Goal: Task Accomplishment & Management: Manage account settings

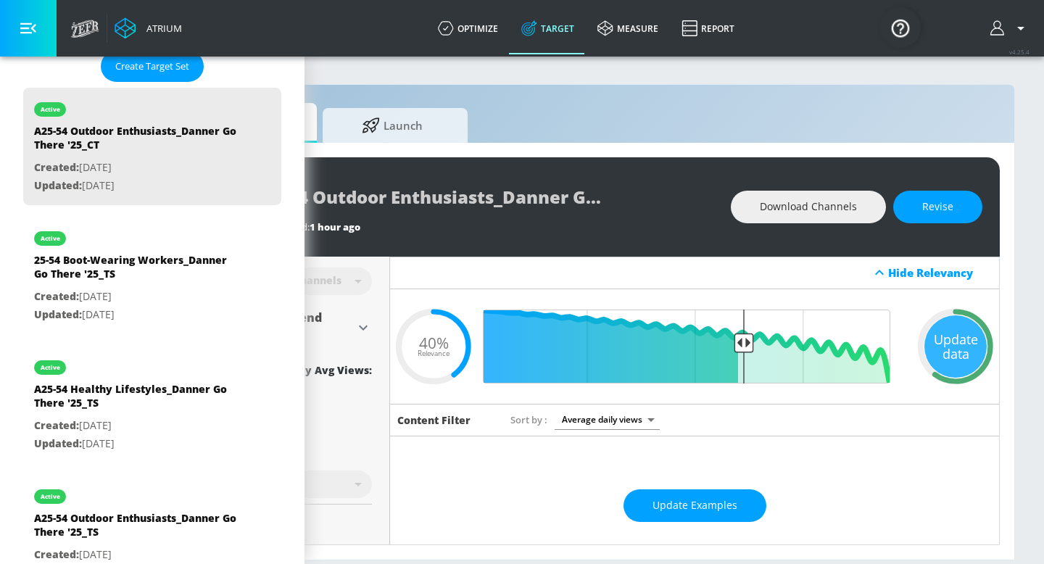
scroll to position [434, 0]
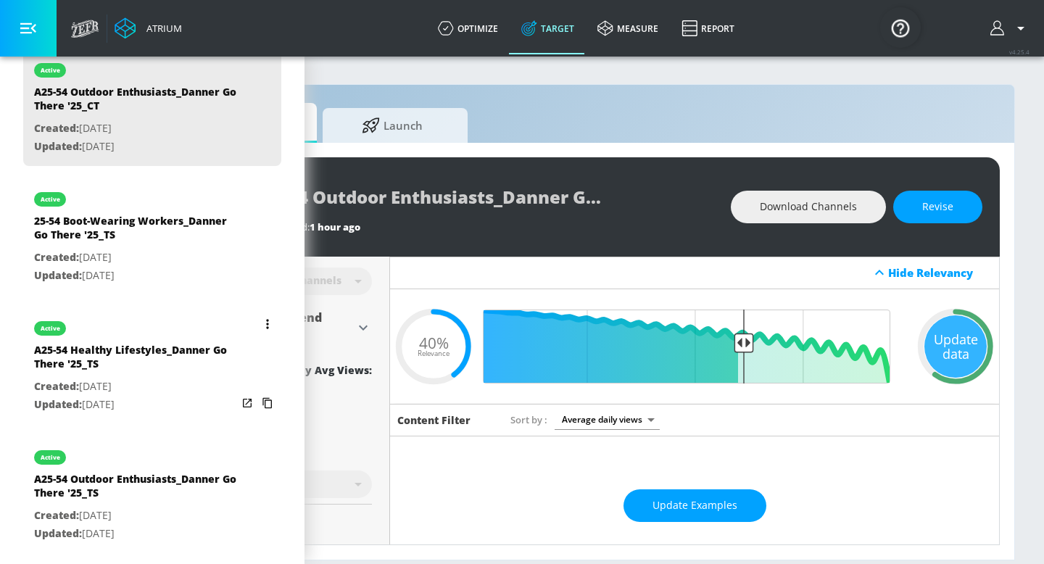
click at [179, 399] on p "Updated: [DATE]" at bounding box center [135, 405] width 203 height 18
type input "A25-54 Healthy Lifestyles_Danner Go There '25_TS"
type input "videos"
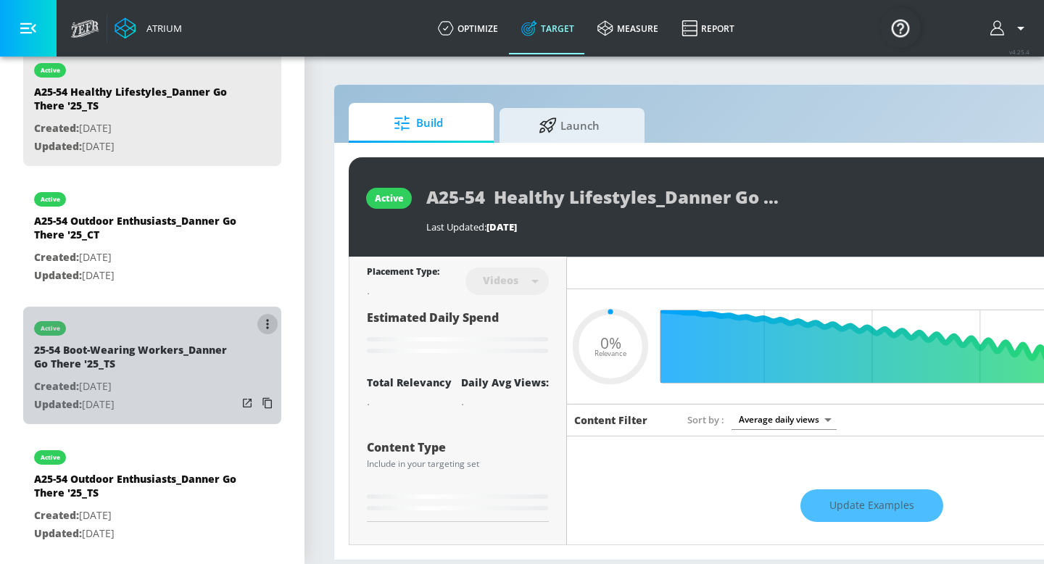
click at [266, 319] on icon "list of Target Set" at bounding box center [267, 324] width 3 height 10
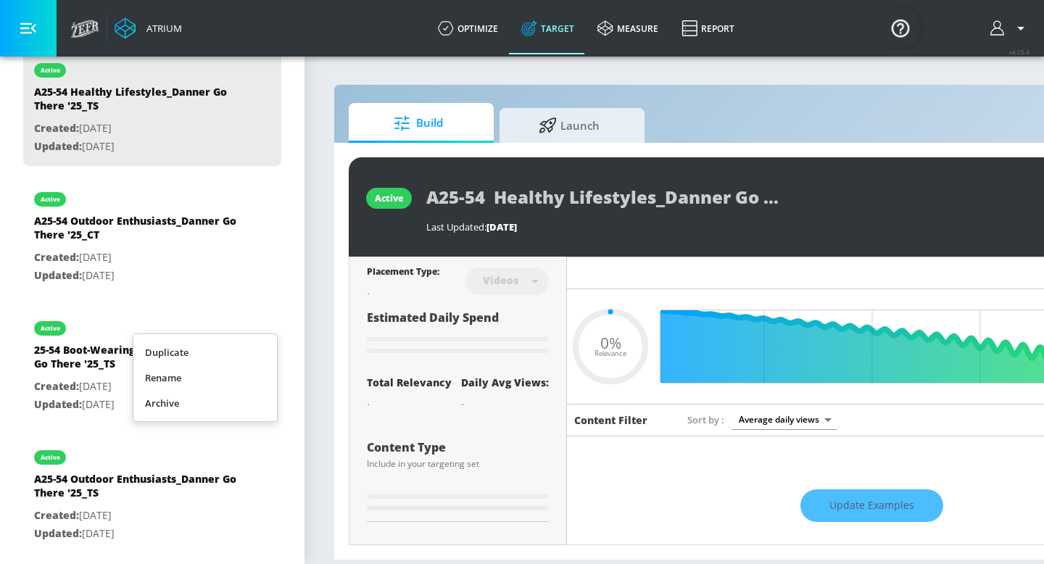
click at [238, 360] on li "Duplicate" at bounding box center [205, 352] width 144 height 25
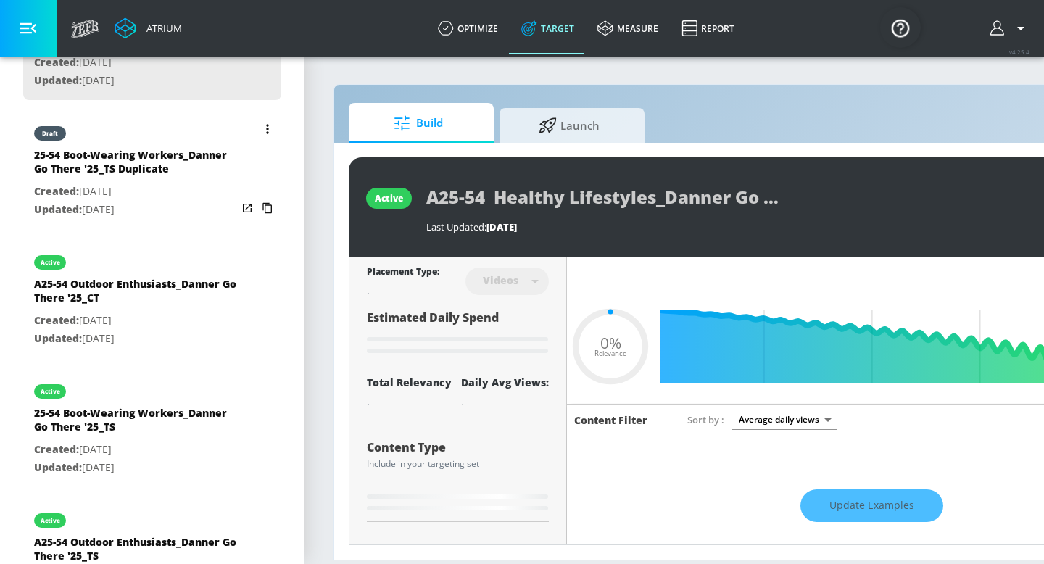
scroll to position [502, 0]
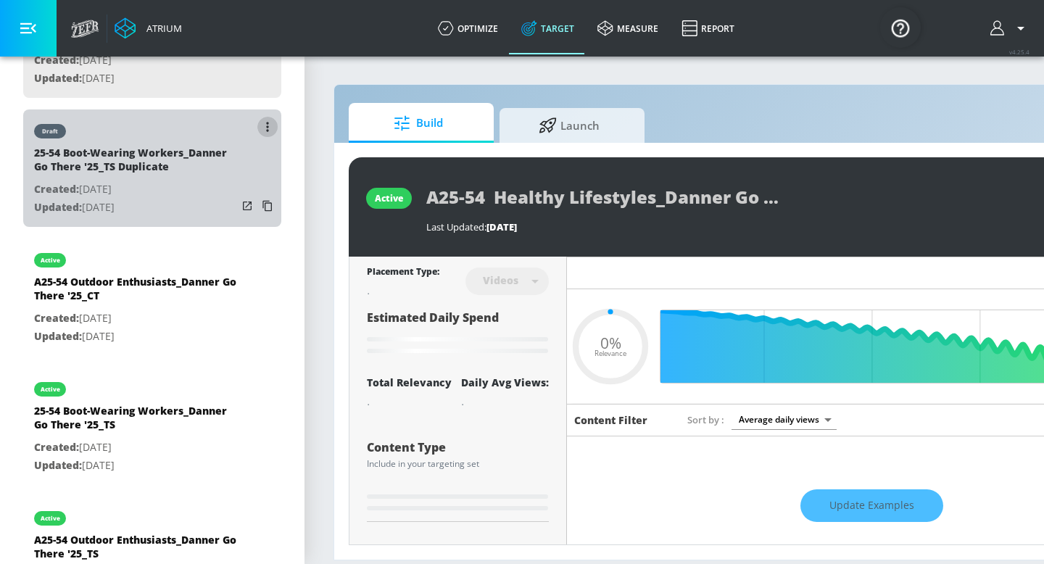
click at [268, 127] on icon "list of Target Set" at bounding box center [267, 127] width 3 height 10
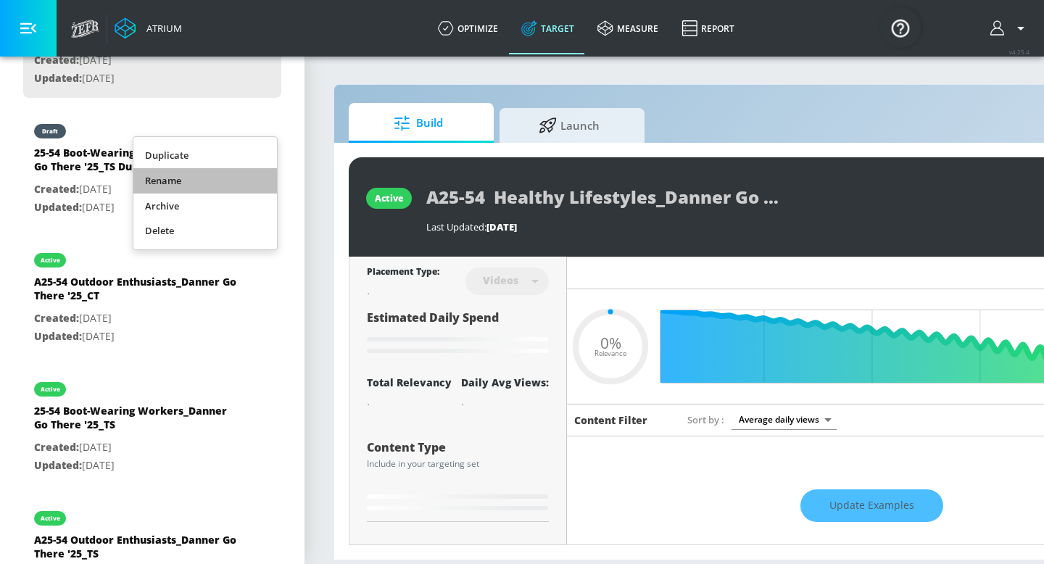
click at [227, 182] on li "Rename" at bounding box center [205, 180] width 144 height 25
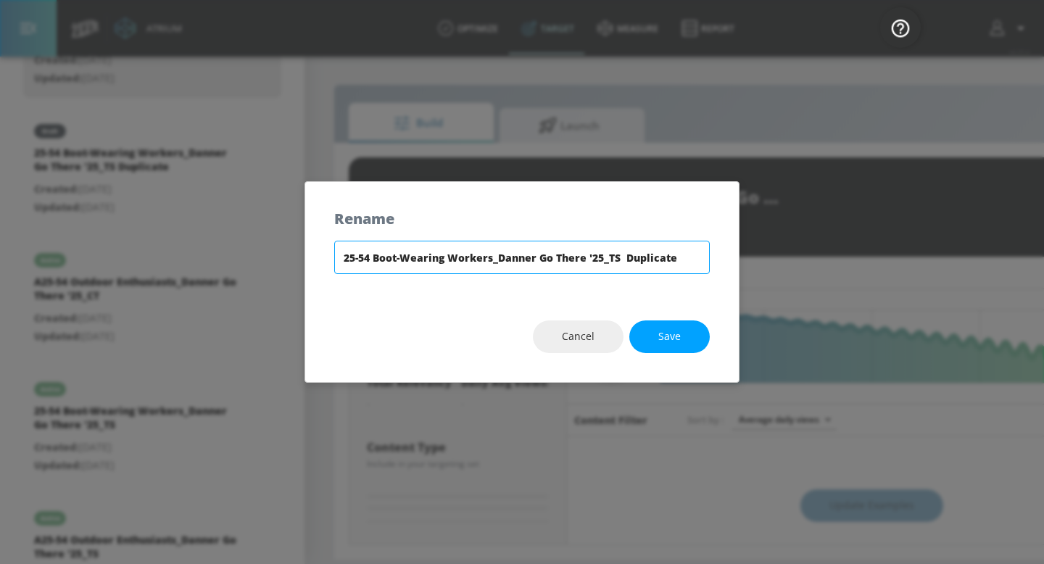
drag, startPoint x: 608, startPoint y: 258, endPoint x: 729, endPoint y: 258, distance: 121.1
click at [729, 258] on div "25-54 Boot-Wearing Workers_Danner Go There '25_TS Duplicate" at bounding box center [522, 266] width 434 height 51
type input "0.4"
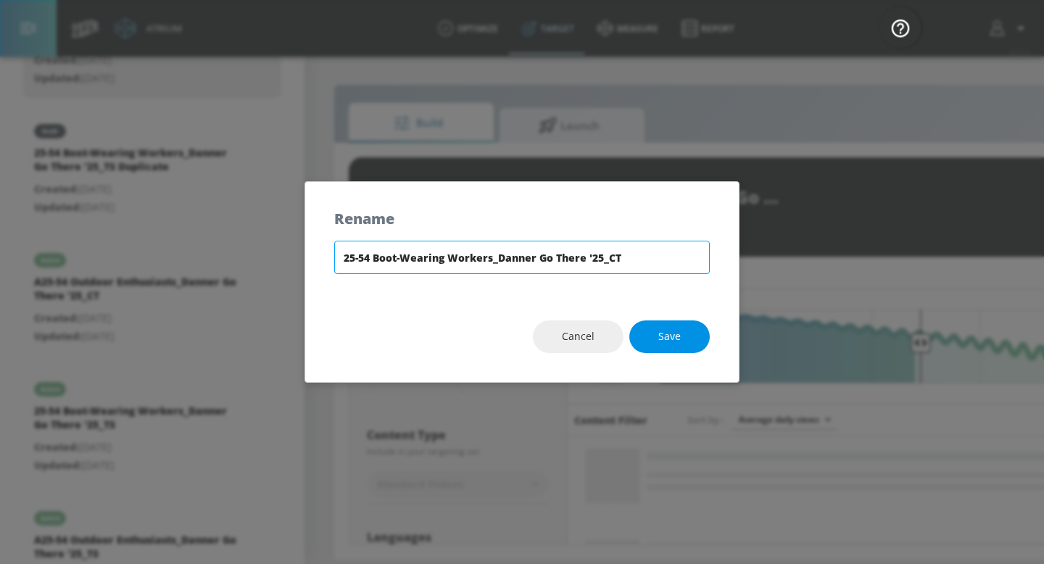
type input "25-54 Boot-Wearing Workers_Danner Go There '25_CT"
click at [673, 331] on span "Save" at bounding box center [669, 337] width 22 height 18
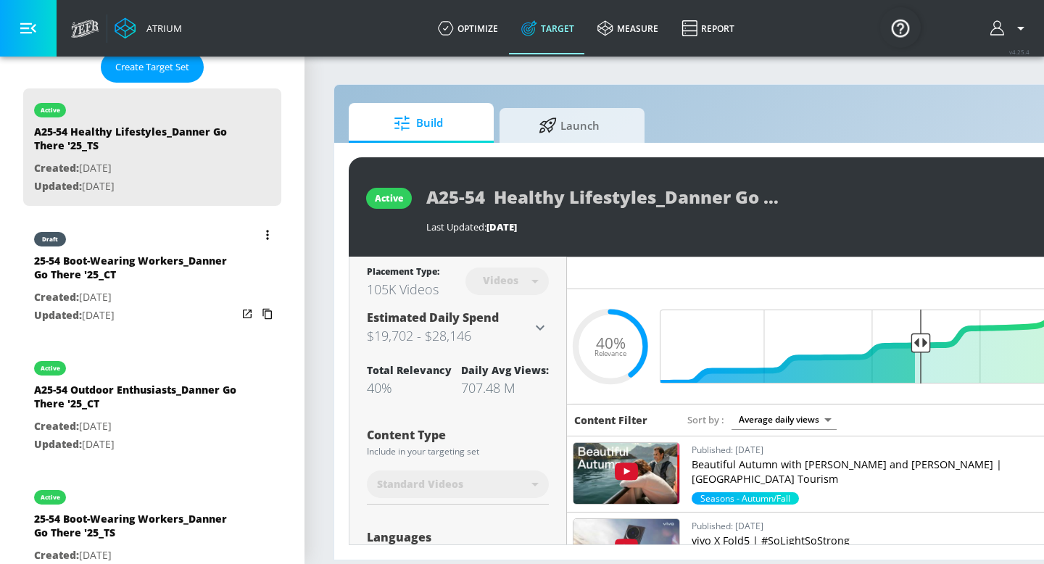
scroll to position [394, 0]
click at [144, 295] on p "Created: [DATE]" at bounding box center [135, 298] width 203 height 18
type input "25-54 Boot-Wearing Workers_Danner Go There '25_CT"
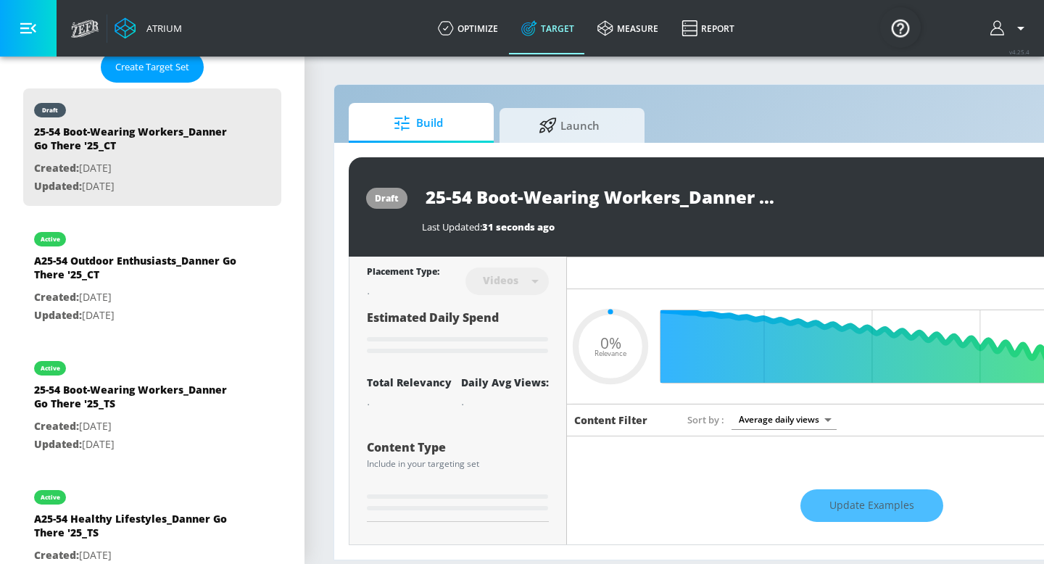
type input "0.4"
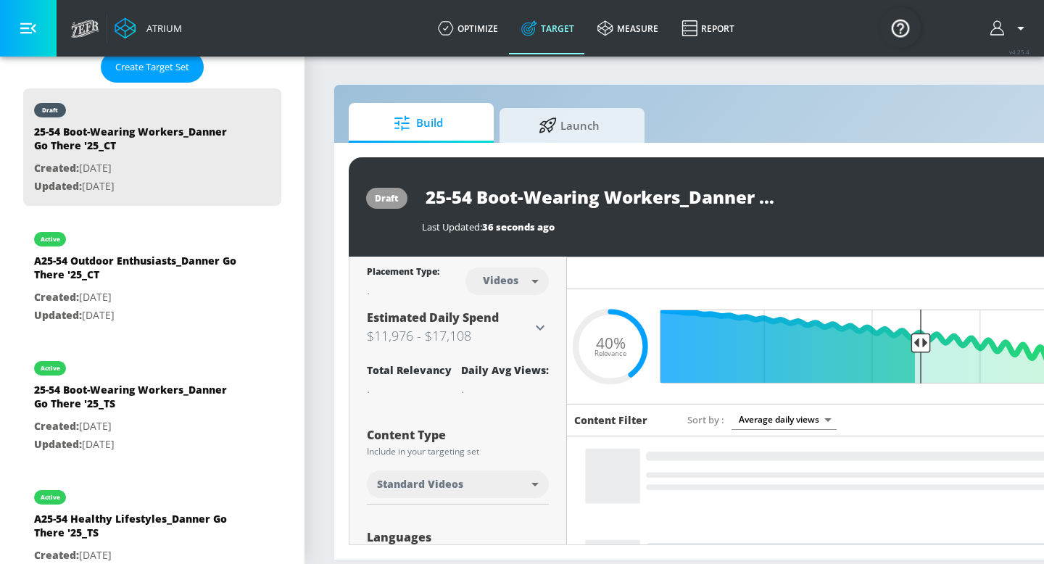
click at [529, 284] on body "Atrium optimize Target measure Report optimize Target measure Report v 4.25.4 P…" at bounding box center [522, 282] width 1044 height 564
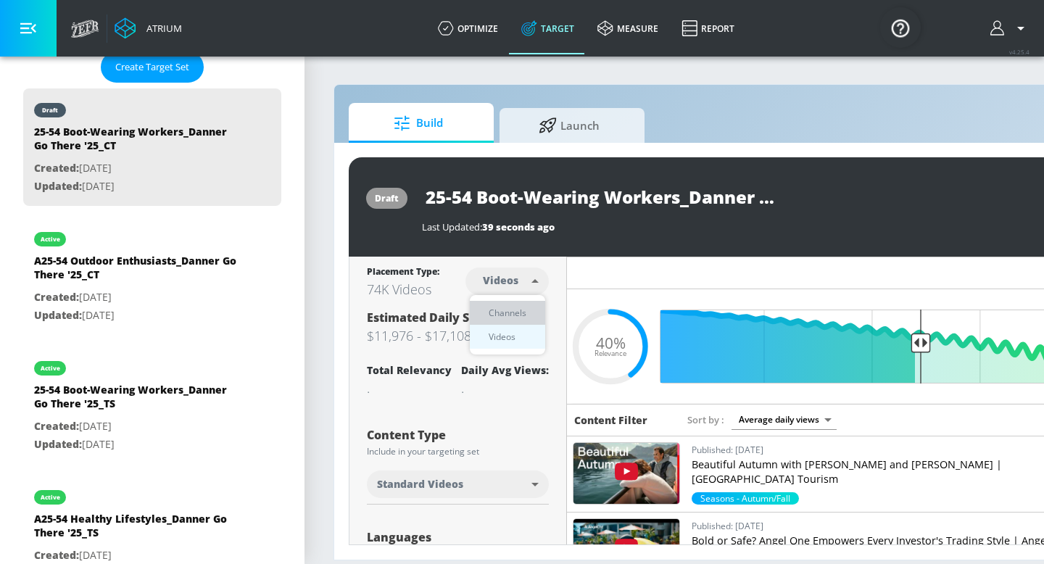
click at [514, 318] on div "Channels" at bounding box center [508, 312] width 52 height 15
type input "channels"
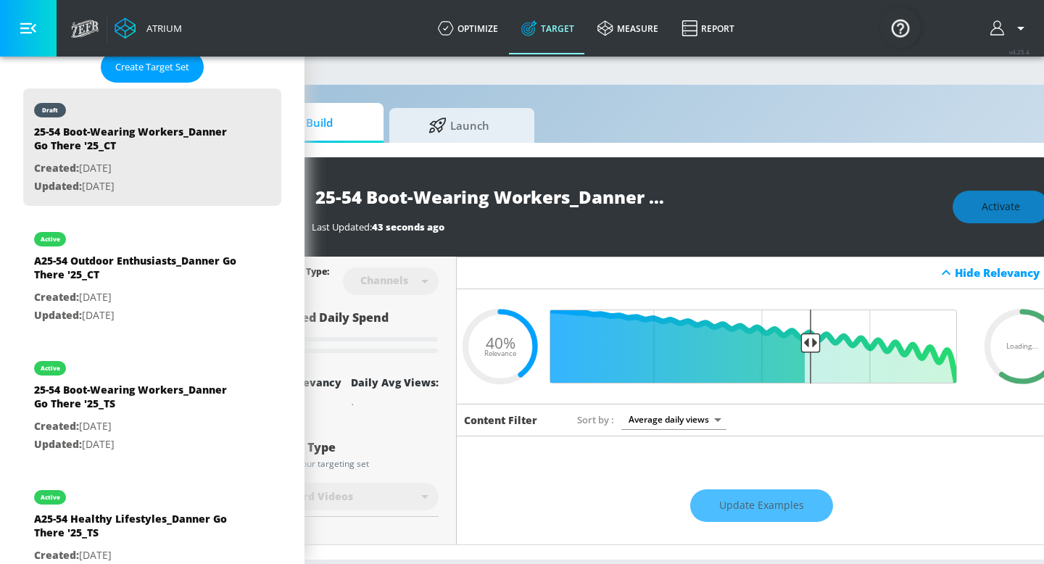
scroll to position [0, 139]
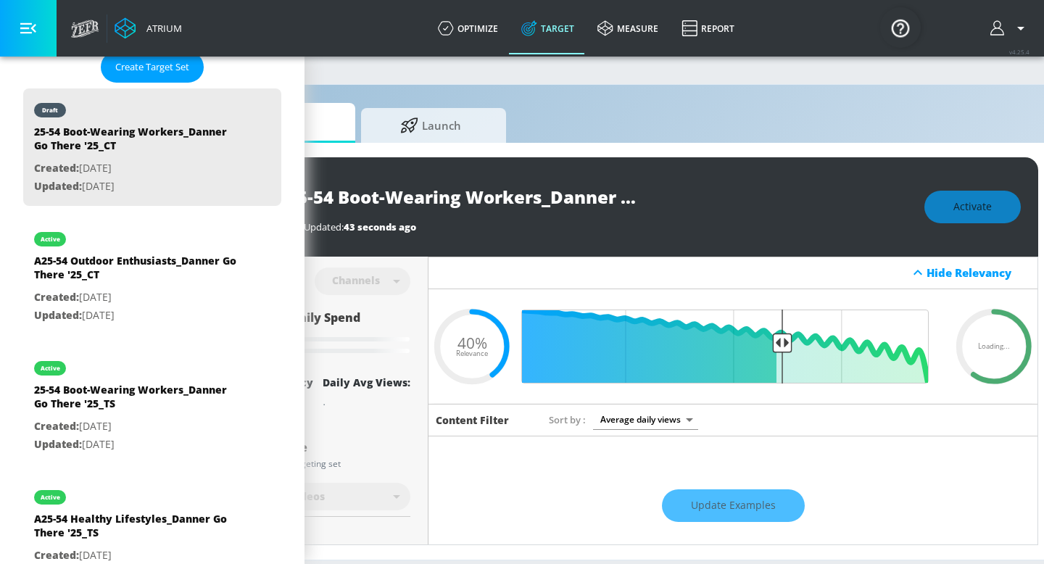
click at [960, 208] on div "Activate" at bounding box center [973, 207] width 96 height 33
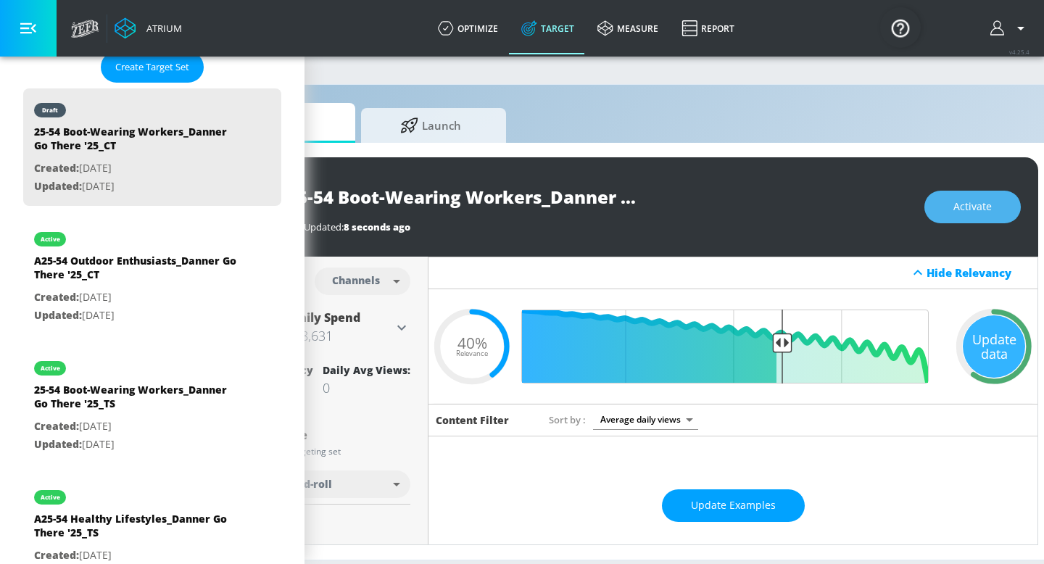
click at [975, 203] on span "Activate" at bounding box center [973, 207] width 38 height 18
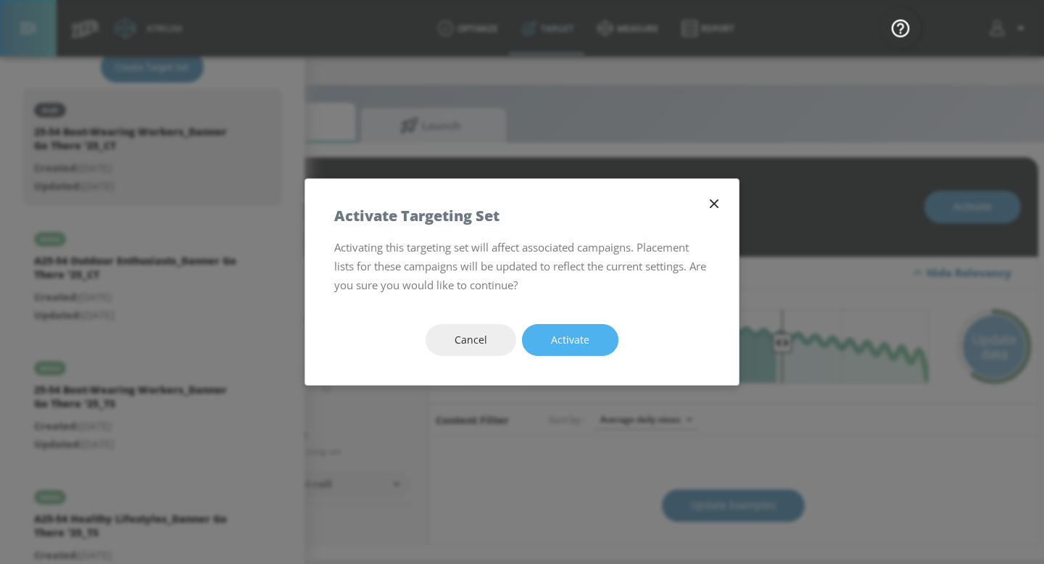
click at [563, 344] on span "Activate" at bounding box center [570, 340] width 38 height 18
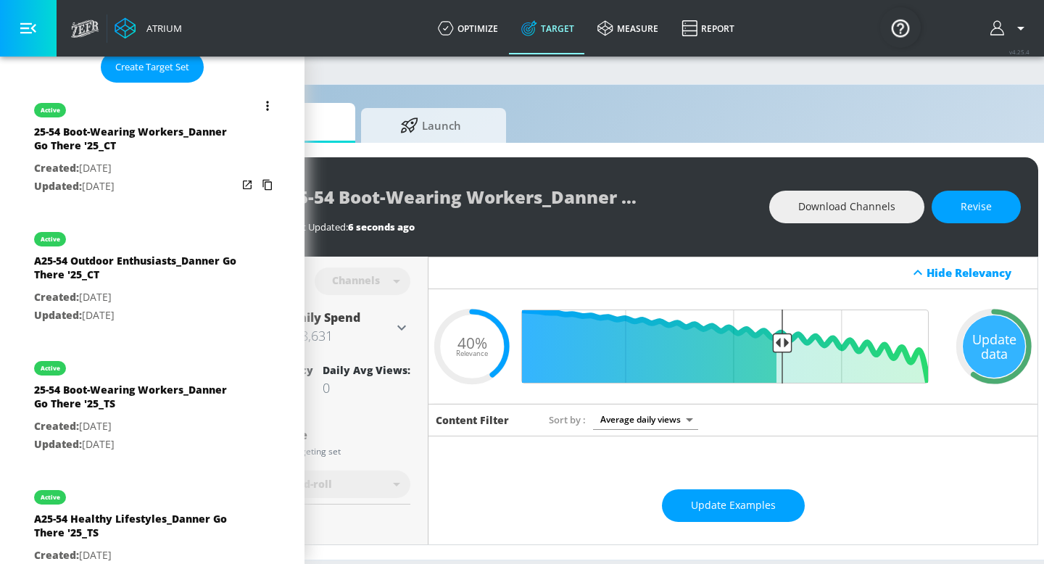
click at [264, 97] on button "list of Target Set" at bounding box center [267, 106] width 20 height 20
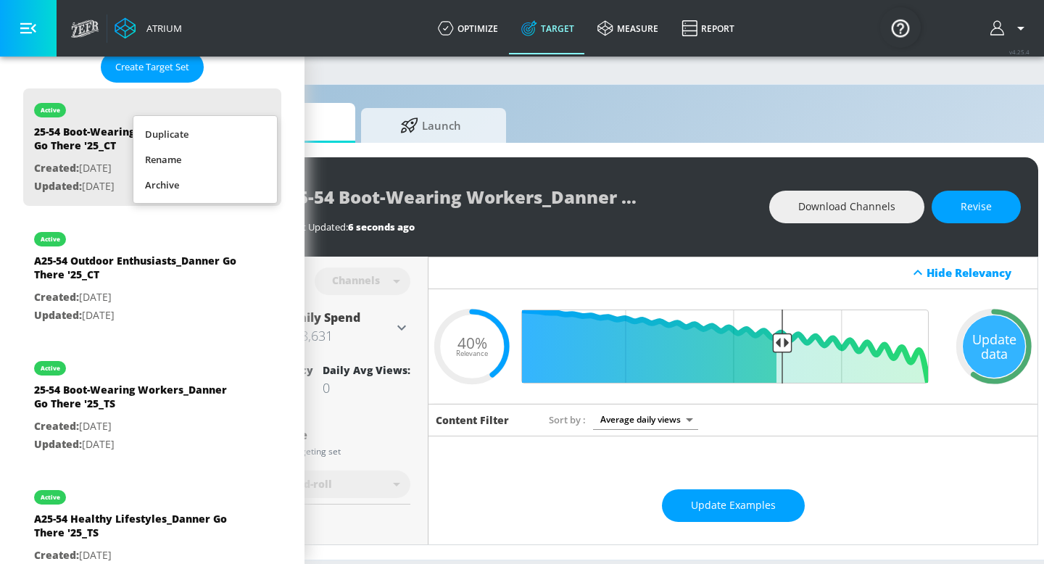
click at [234, 152] on li "Rename" at bounding box center [205, 159] width 144 height 25
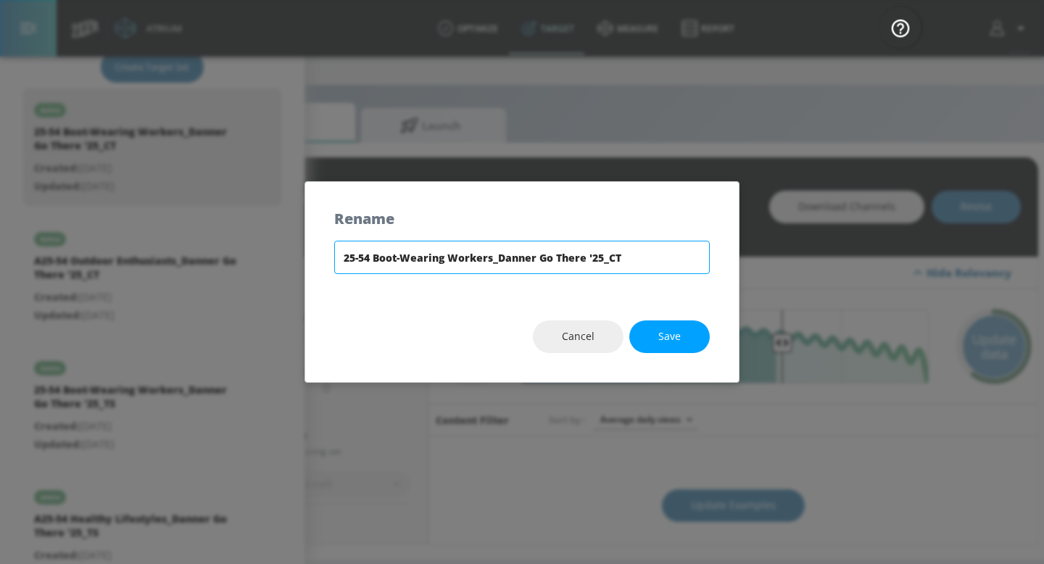
click at [484, 255] on input "25-54 Boot-Wearing Workers_Danner Go There '25_CT" at bounding box center [522, 257] width 376 height 33
click at [674, 347] on button "Save" at bounding box center [669, 337] width 80 height 33
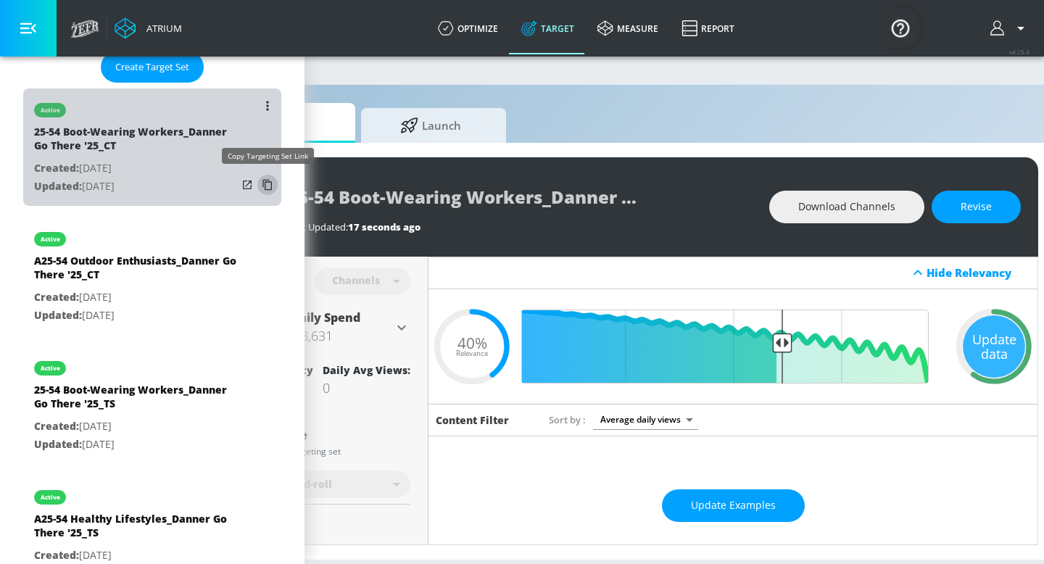
click at [268, 189] on icon "list of Target Set" at bounding box center [267, 185] width 9 height 11
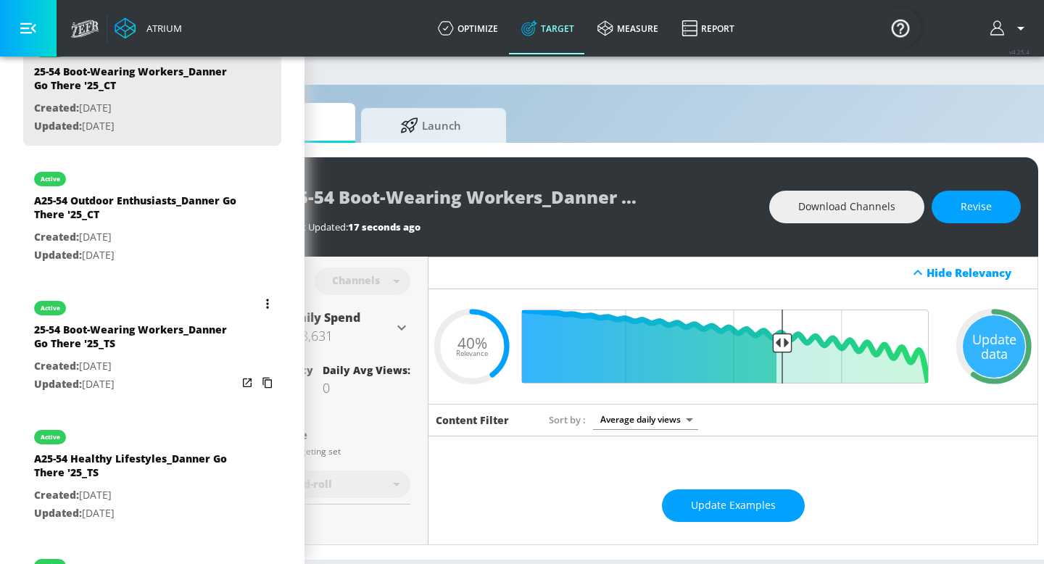
scroll to position [471, 0]
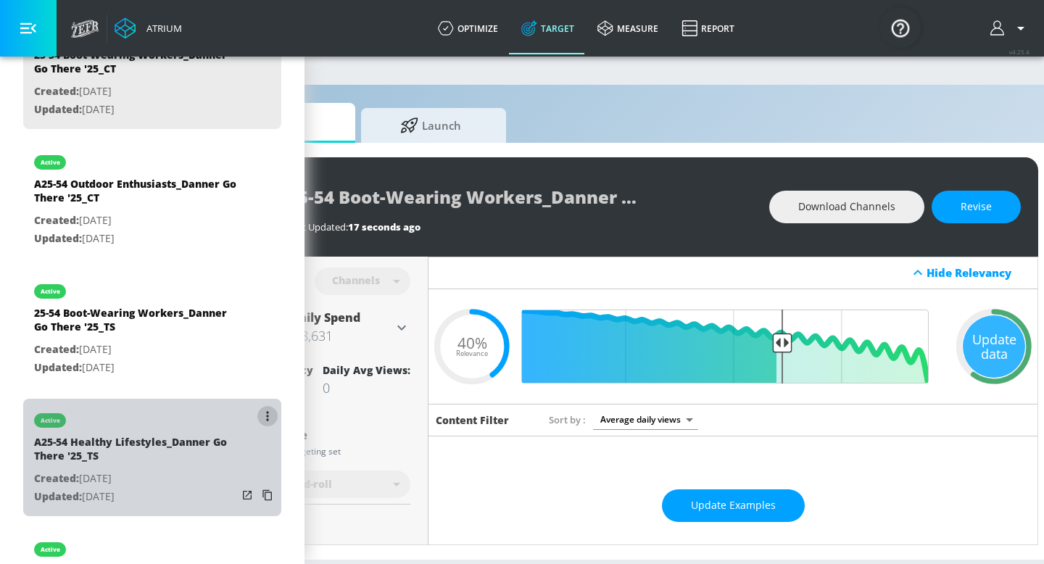
click at [268, 413] on icon "list of Target Set" at bounding box center [267, 416] width 3 height 10
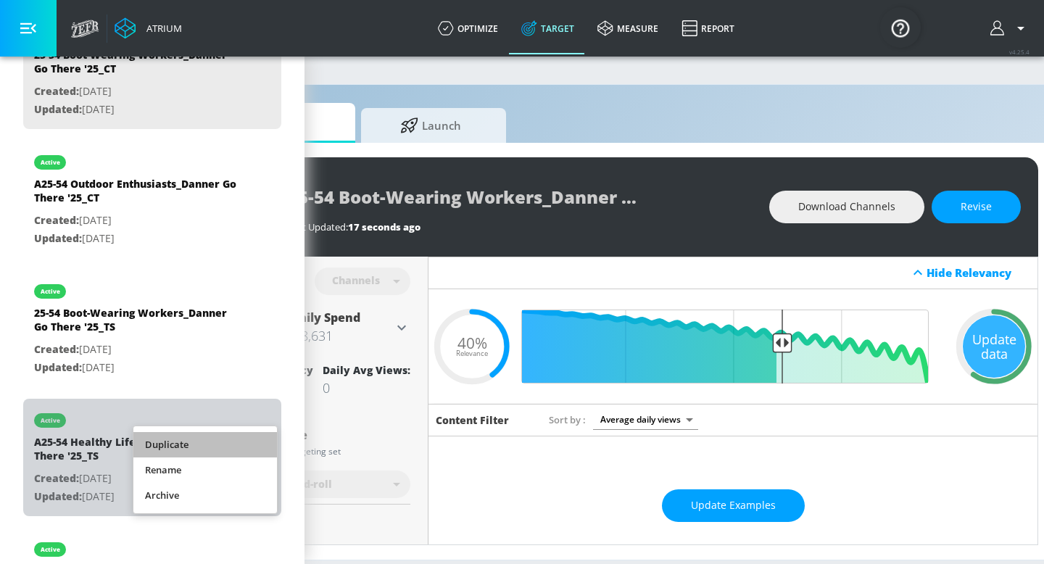
click at [237, 445] on li "Duplicate" at bounding box center [205, 444] width 144 height 25
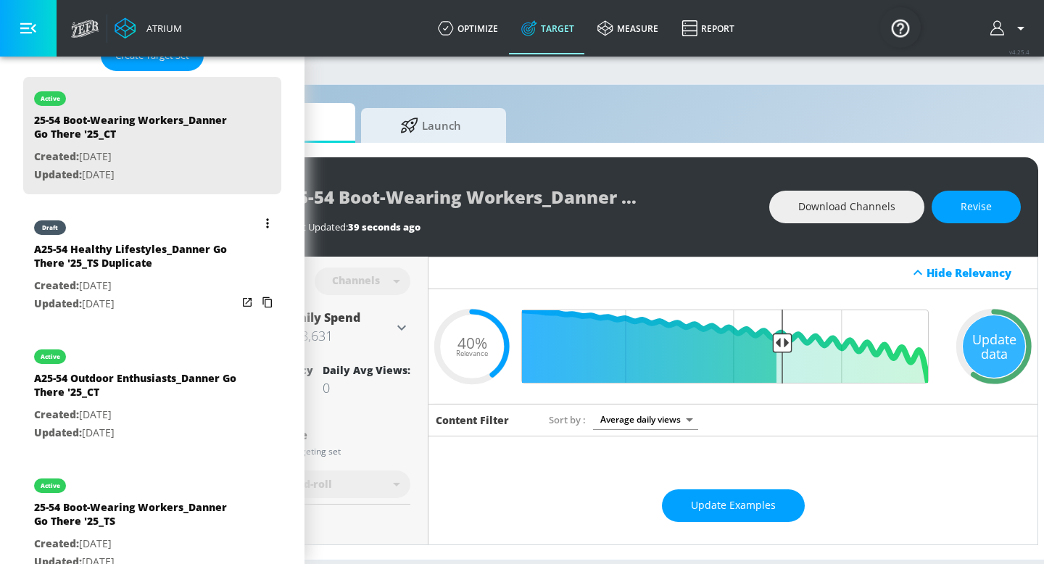
scroll to position [397, 0]
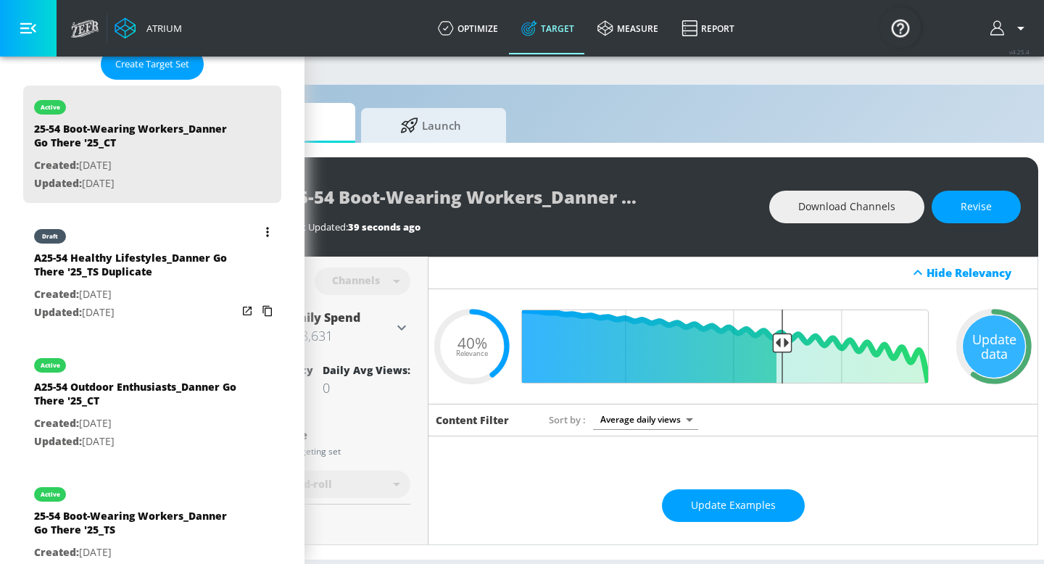
click at [164, 271] on div "A25-54 Healthy Lifestyles_Danner Go There '25_TS Duplicate" at bounding box center [135, 268] width 203 height 35
type input "A25-54 Healthy Lifestyles_Danner Go There '25_TS Duplicate"
type input "videos"
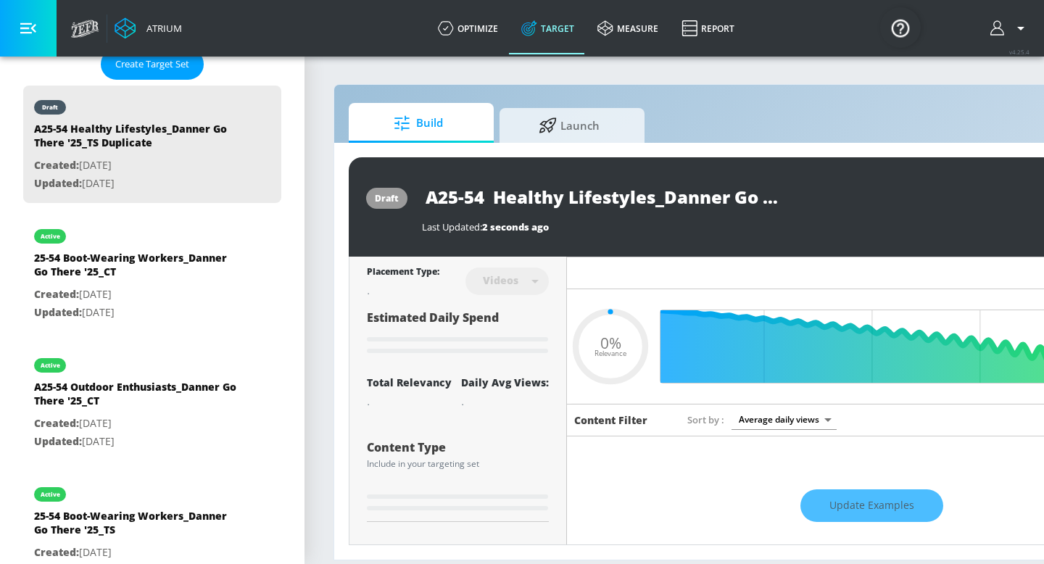
scroll to position [0, 183]
drag, startPoint x: 721, startPoint y: 197, endPoint x: 828, endPoint y: 197, distance: 107.3
click at [828, 197] on div "A25-54 Healthy Lifestyles_Danner Go There '25_TS Duplicate" at bounding box center [735, 197] width 627 height 33
click at [672, 196] on input "A25-54 Healthy Lifestyles_Danner Go There '25_TS Duplicate" at bounding box center [603, 197] width 363 height 33
type input "0.4"
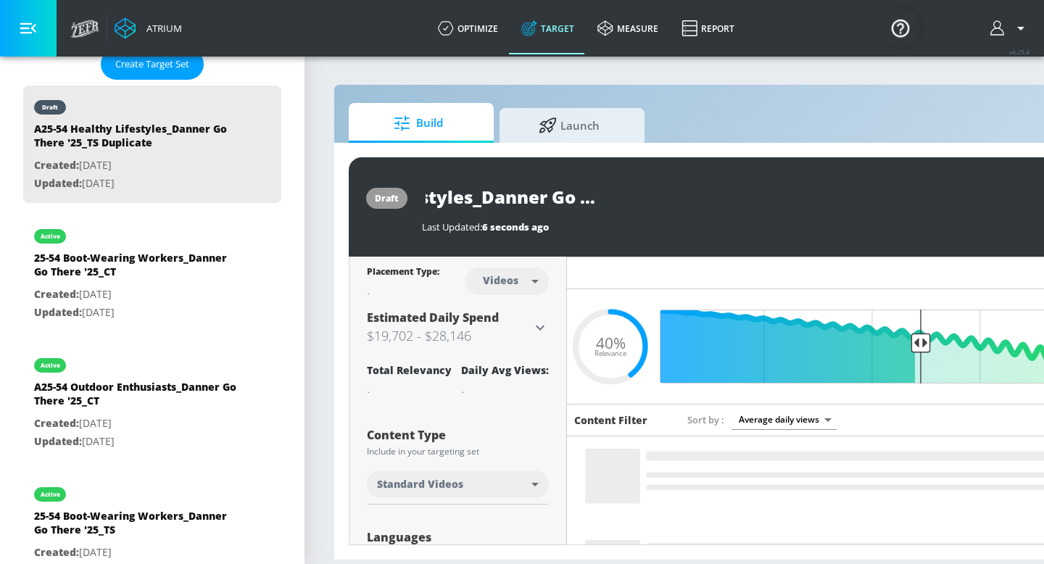
drag, startPoint x: 672, startPoint y: 196, endPoint x: 780, endPoint y: 199, distance: 107.4
click at [780, 199] on input "A25-54 Healthy Lifestyles_Danner Go There '25_TS Duplicate" at bounding box center [603, 197] width 363 height 33
type input "A25-54 Healthy Lifestyles_Danner Go There '25_CT"
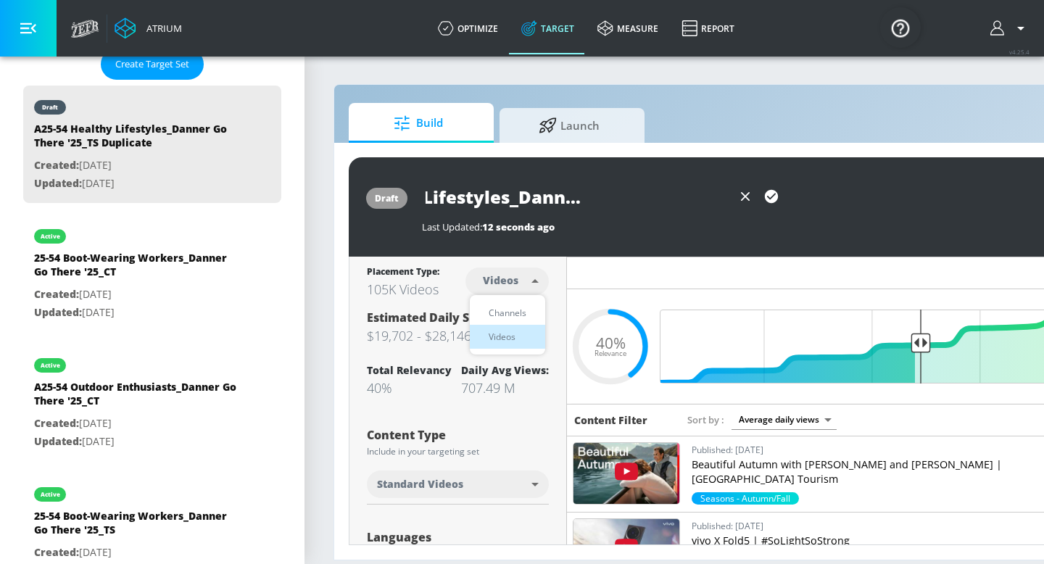
click at [521, 278] on body "Atrium optimize Target measure Report optimize Target measure Report v 4.25.4 P…" at bounding box center [522, 282] width 1044 height 564
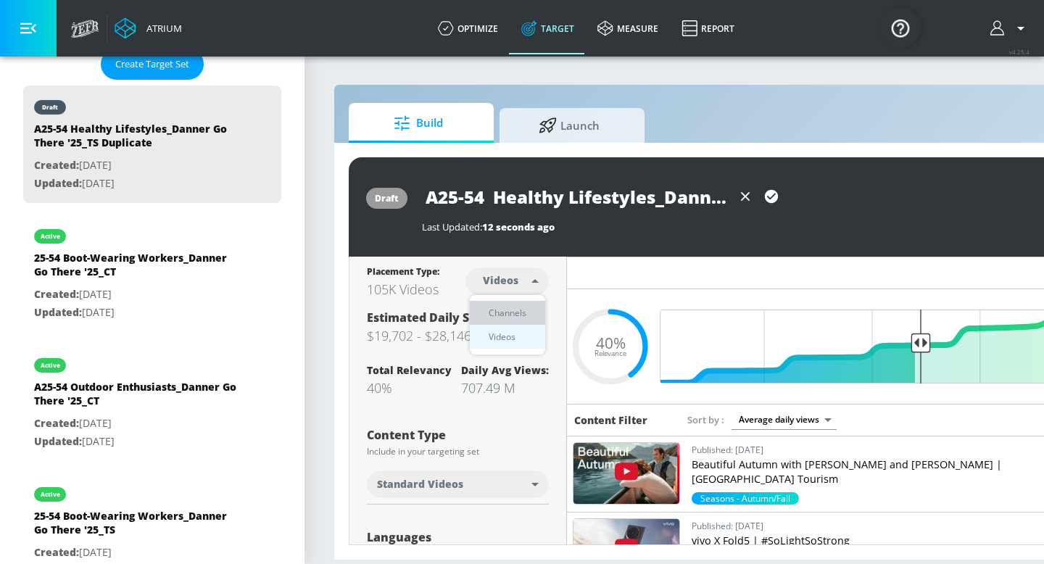
click at [516, 310] on div "Channels" at bounding box center [508, 312] width 52 height 15
type input "channels"
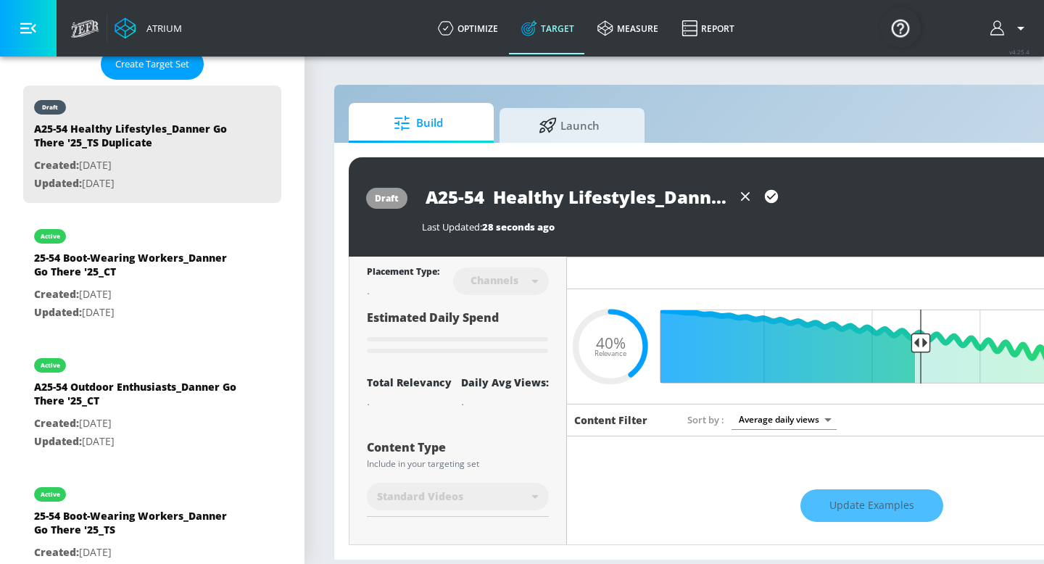
scroll to position [0, 177]
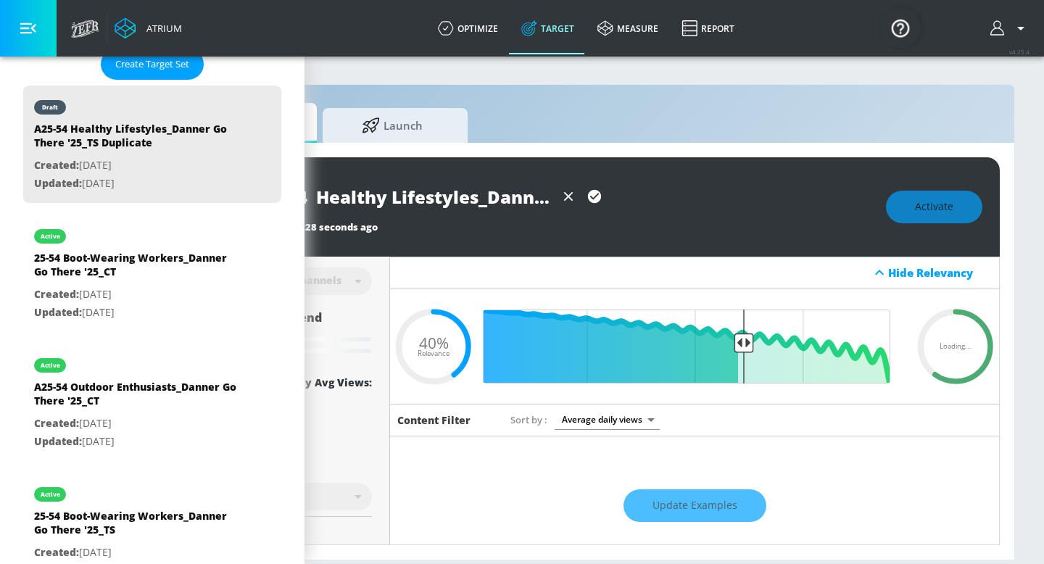
click at [941, 220] on div "Activate" at bounding box center [934, 207] width 96 height 33
click at [940, 212] on div "Activate" at bounding box center [934, 207] width 96 height 33
click at [917, 205] on div "Activate" at bounding box center [934, 207] width 96 height 33
click at [463, 196] on input "A25-54 Healthy Lifestyles_Danner Go There '25_CT" at bounding box center [400, 197] width 310 height 33
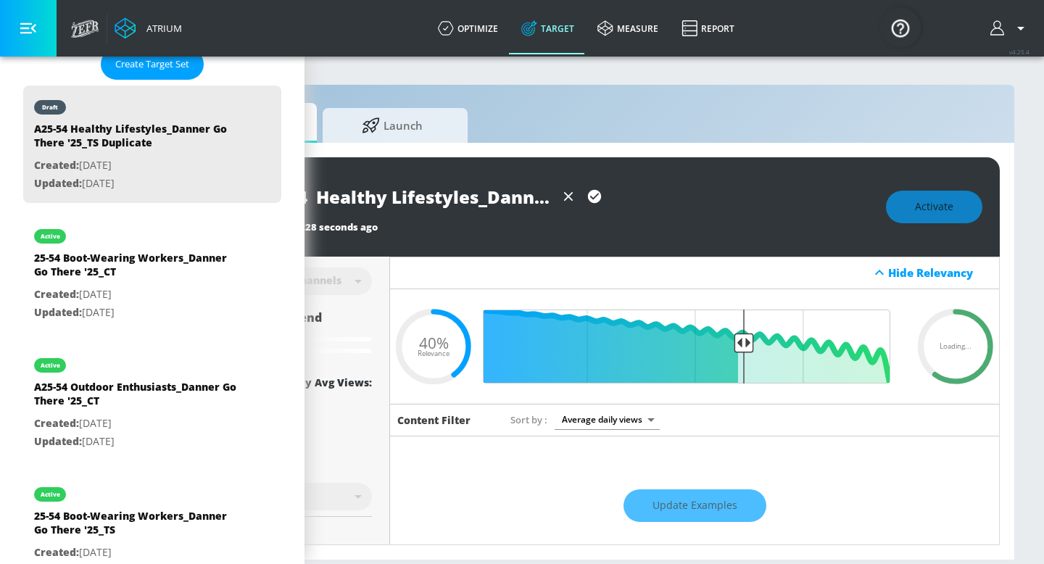
click at [463, 196] on input "A25-54 Healthy Lifestyles_Danner Go There '25_CT" at bounding box center [400, 197] width 310 height 33
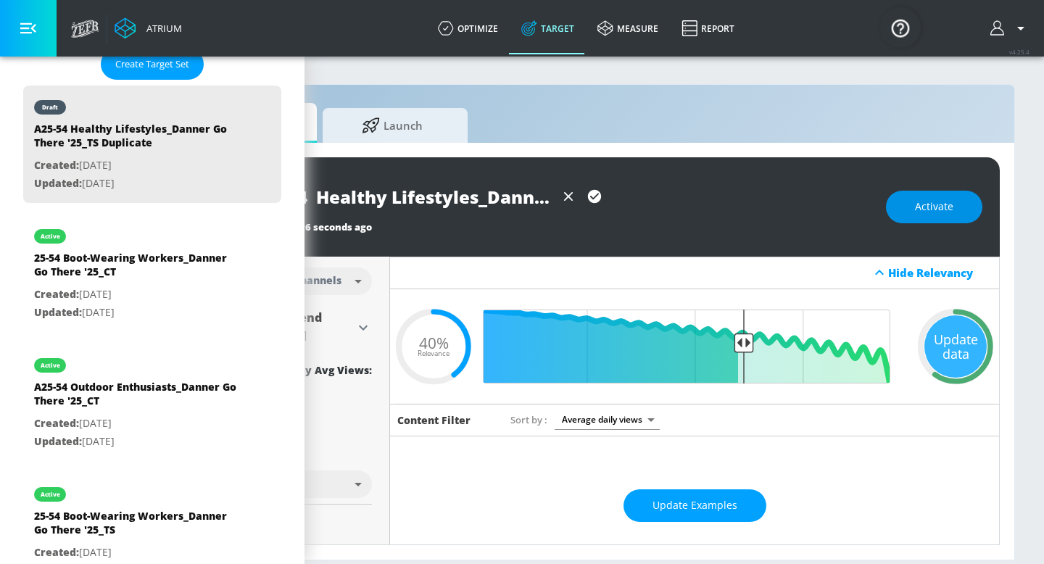
click at [941, 211] on span "Activate" at bounding box center [934, 207] width 38 height 18
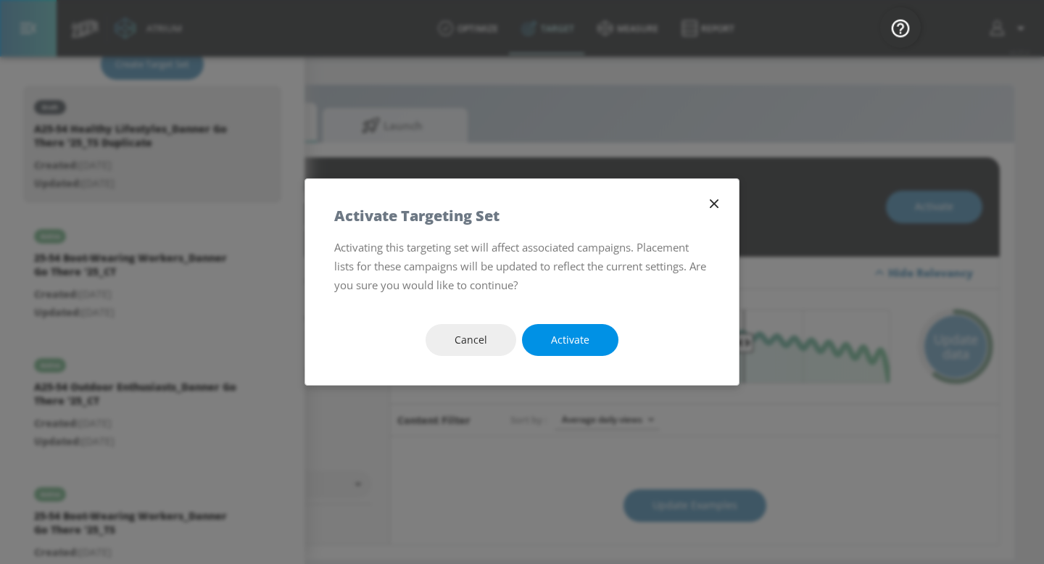
click at [579, 331] on button "Activate" at bounding box center [570, 340] width 96 height 33
type input "A25-54 Healthy Lifestyles_Danner Go There '25_TS Duplicate"
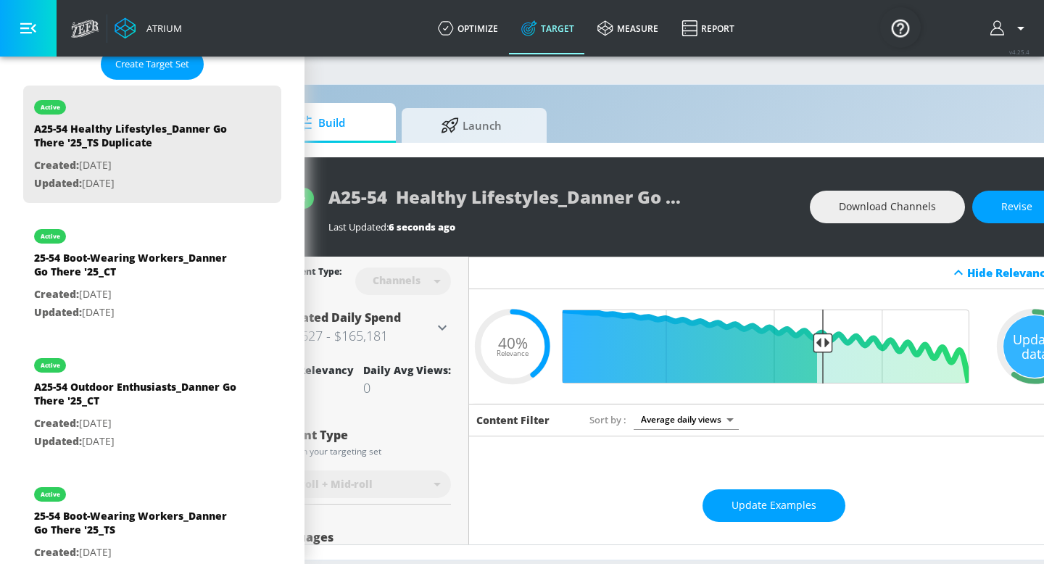
scroll to position [0, 0]
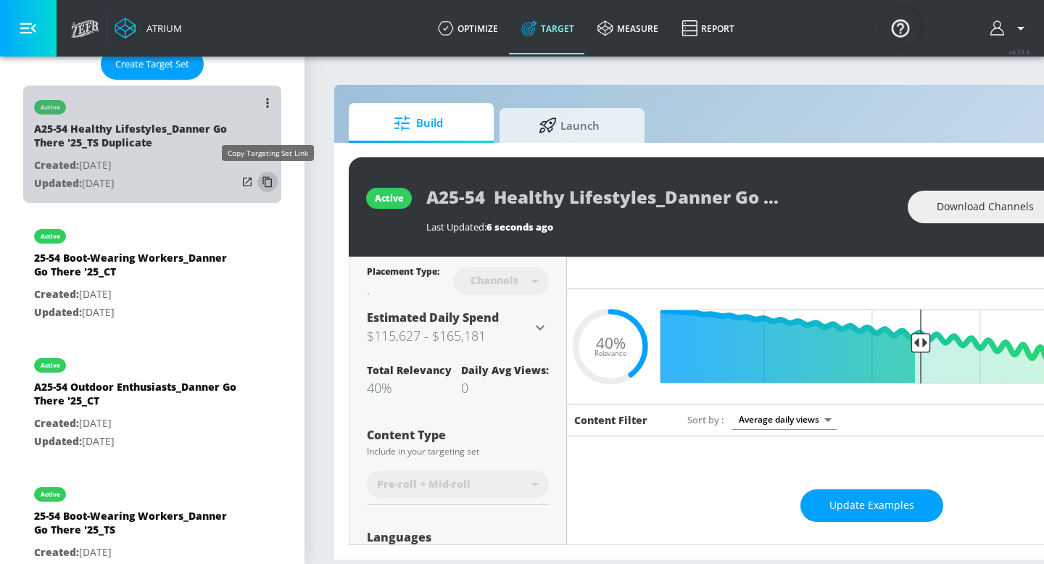
click at [268, 186] on icon "list of Target Set" at bounding box center [267, 182] width 9 height 11
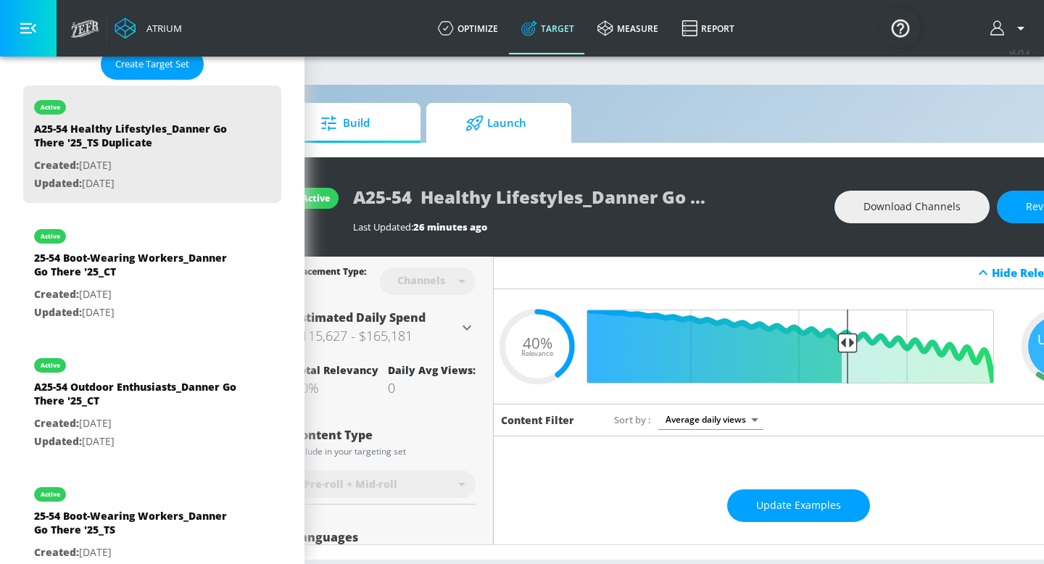
scroll to position [0, 71]
